Goal: Find contact information: Find contact information

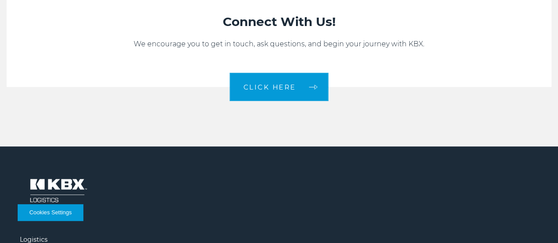
scroll to position [1825, 0]
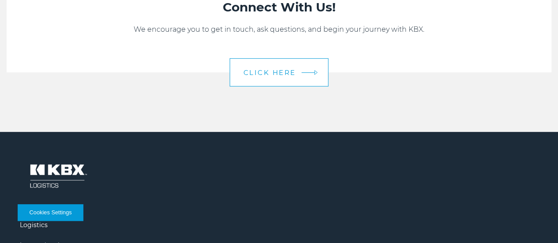
click at [289, 86] on link "CLICK HERE" at bounding box center [279, 72] width 99 height 28
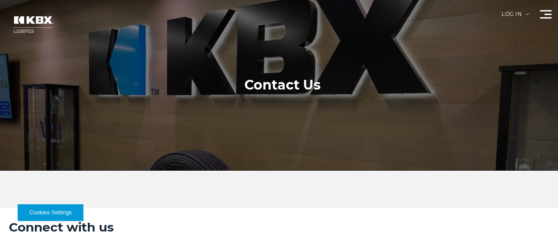
click at [0, 0] on link "About Us" at bounding box center [0, 0] width 0 height 0
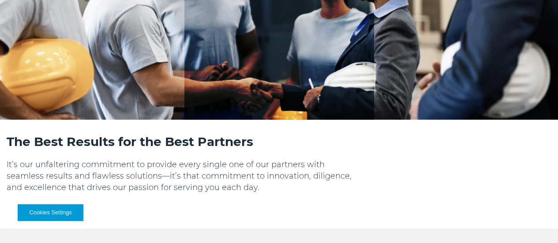
scroll to position [1059, 0]
